Goal: Obtain resource: Obtain resource

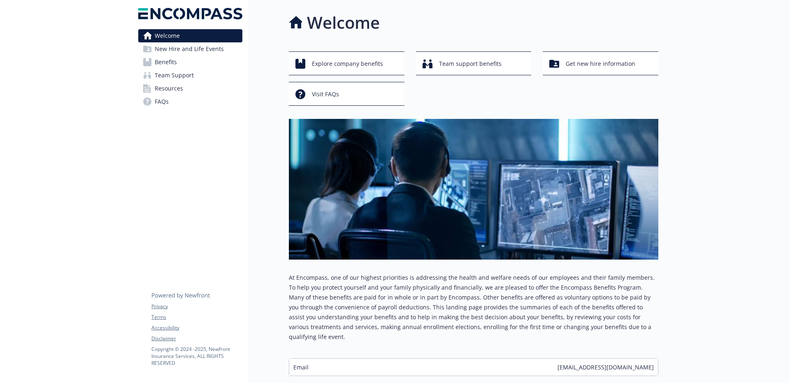
click at [182, 63] on link "Benefits" at bounding box center [190, 62] width 104 height 13
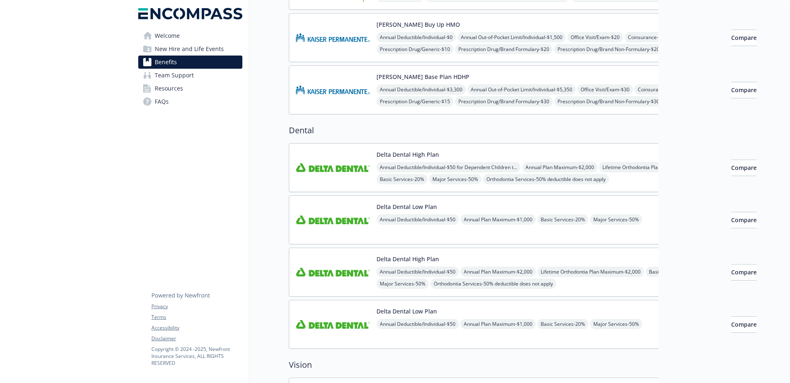
scroll to position [204, 0]
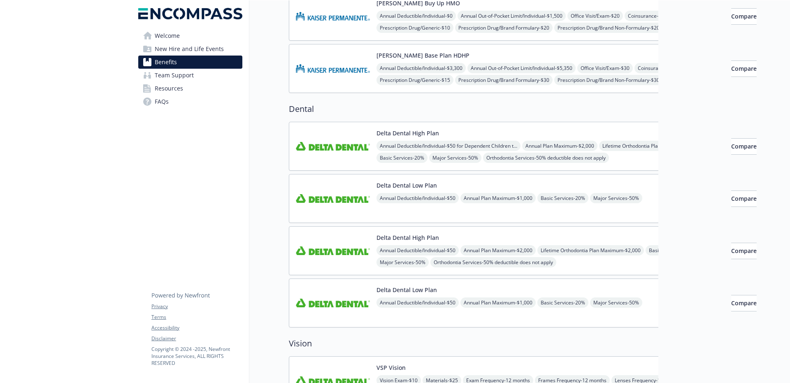
click at [181, 80] on span "Team Support" at bounding box center [174, 75] width 39 height 13
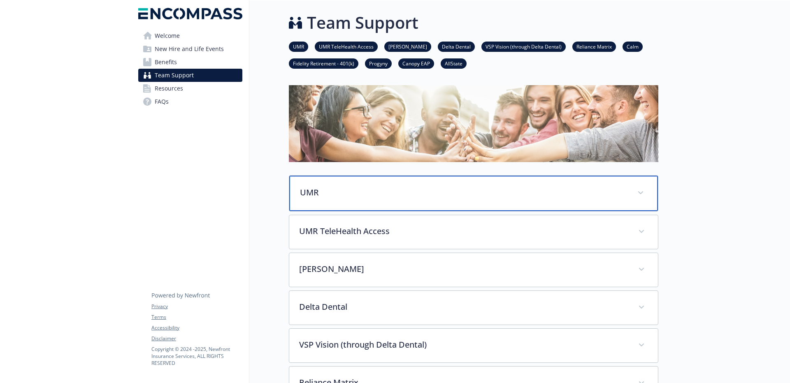
click at [373, 195] on p "UMR" at bounding box center [463, 192] width 327 height 12
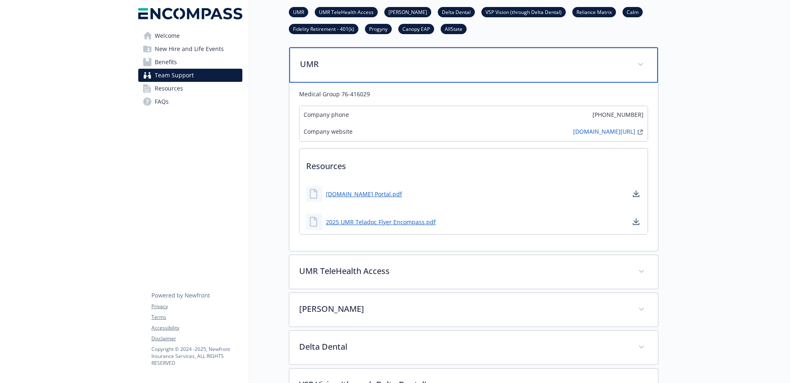
scroll to position [137, 0]
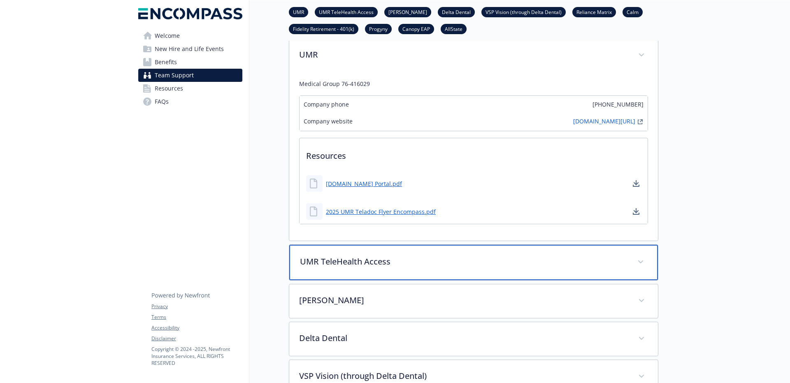
click at [389, 273] on div "UMR TeleHealth Access" at bounding box center [473, 262] width 369 height 35
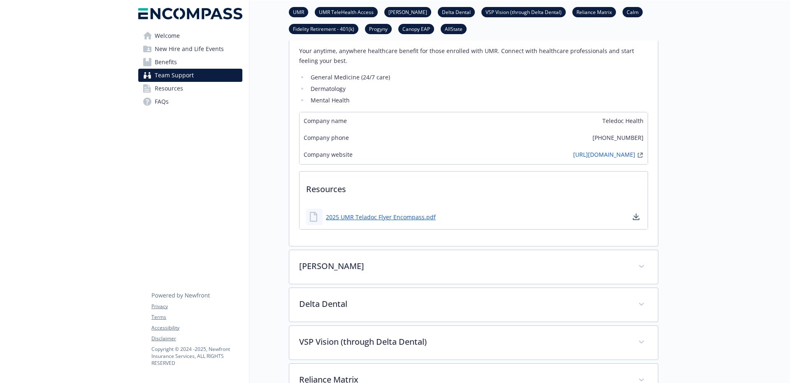
scroll to position [386, 0]
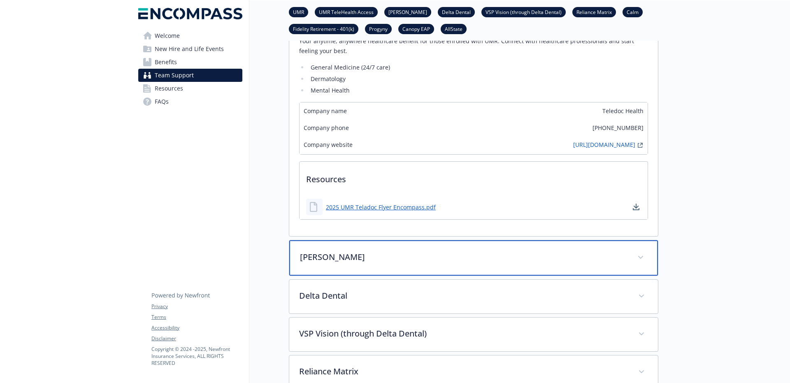
click at [389, 249] on div "[PERSON_NAME]" at bounding box center [473, 257] width 369 height 35
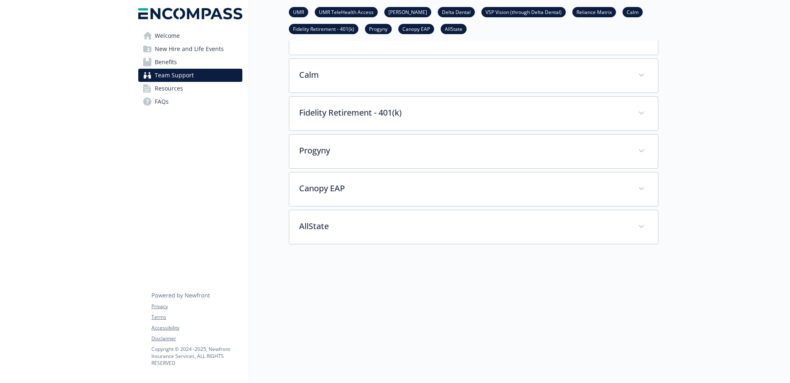
scroll to position [864, 0]
click at [161, 87] on span "Resources" at bounding box center [169, 88] width 28 height 13
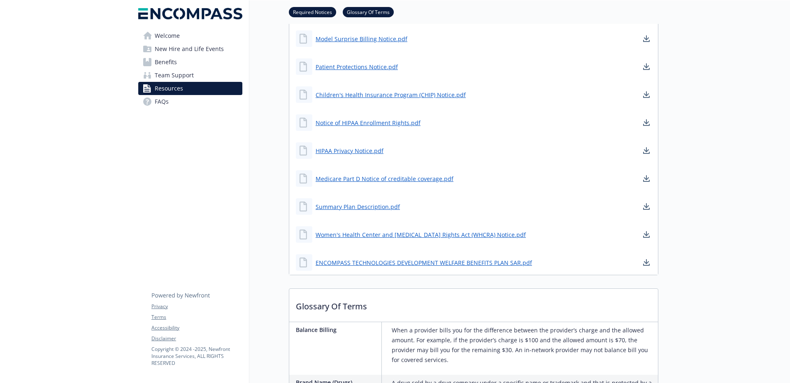
scroll to position [254, 0]
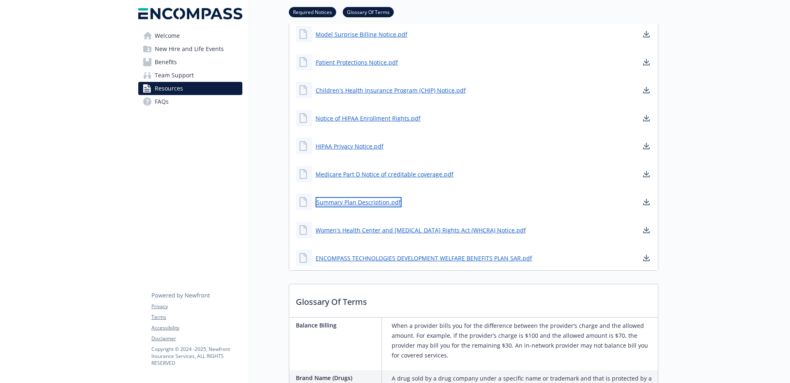
click at [336, 201] on link "Summary Plan Description.pdf" at bounding box center [358, 202] width 86 height 10
